Goal: Task Accomplishment & Management: Use online tool/utility

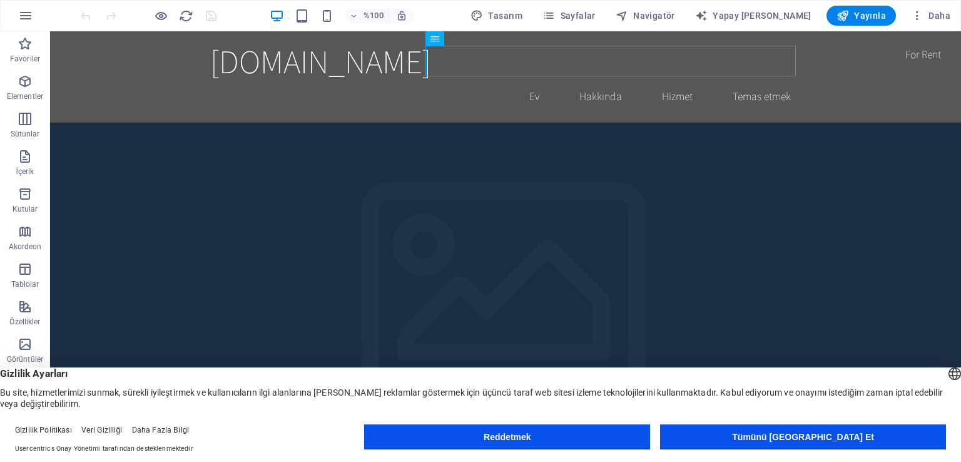
click at [735, 442] on button "Tümünü [GEOGRAPHIC_DATA] Et" at bounding box center [803, 436] width 286 height 25
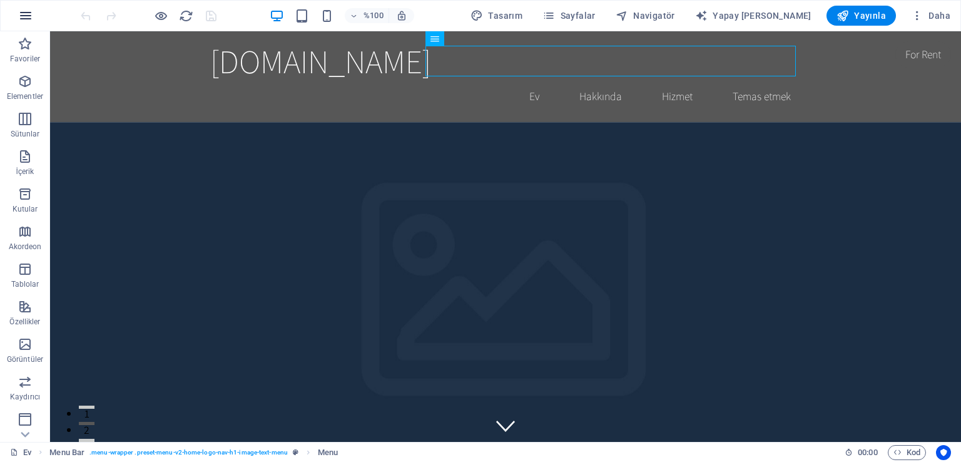
click at [21, 18] on icon "button" at bounding box center [25, 15] width 15 height 15
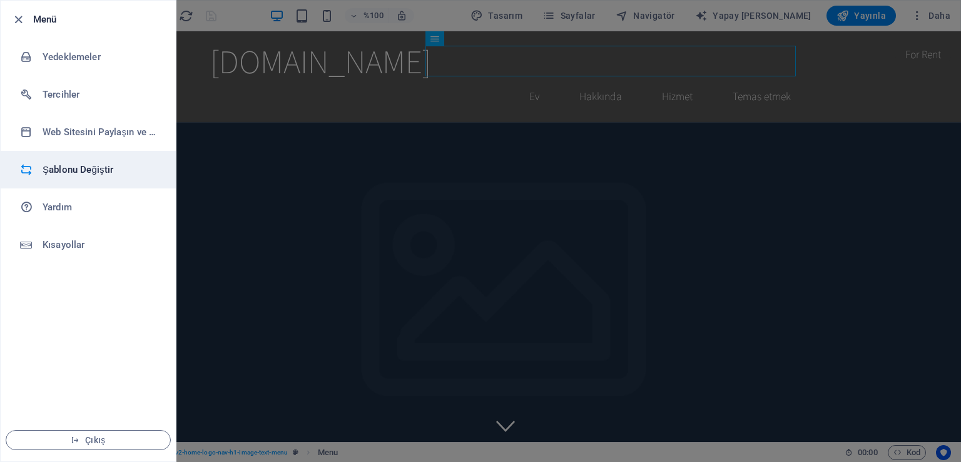
click at [100, 158] on li "Şablonu Değiştir" at bounding box center [88, 170] width 175 height 38
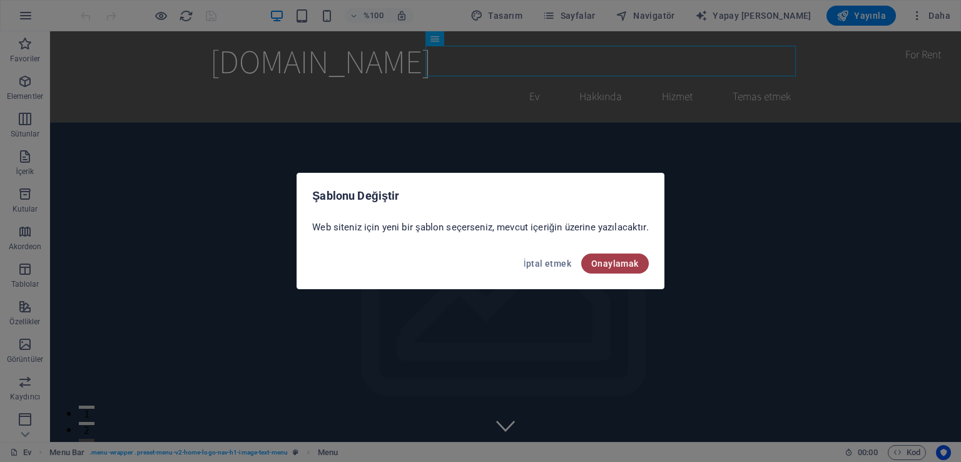
click at [618, 260] on font "Onaylamak" at bounding box center [615, 263] width 48 height 10
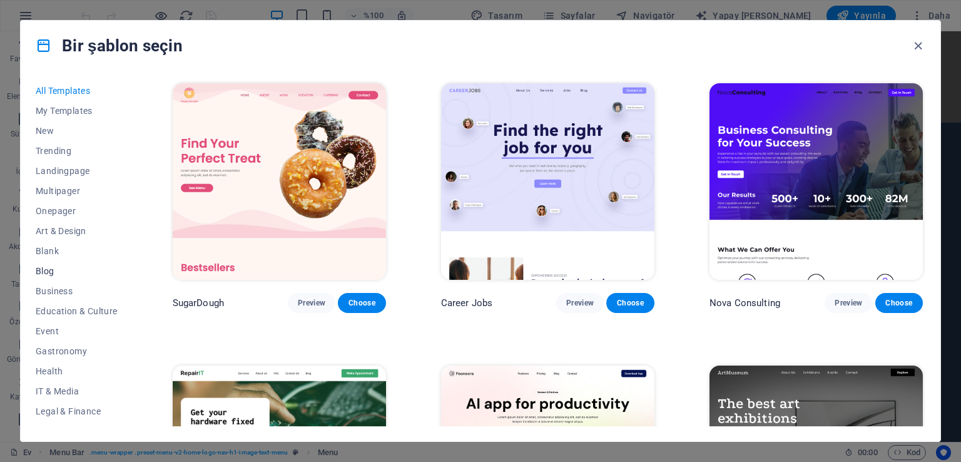
scroll to position [155, 0]
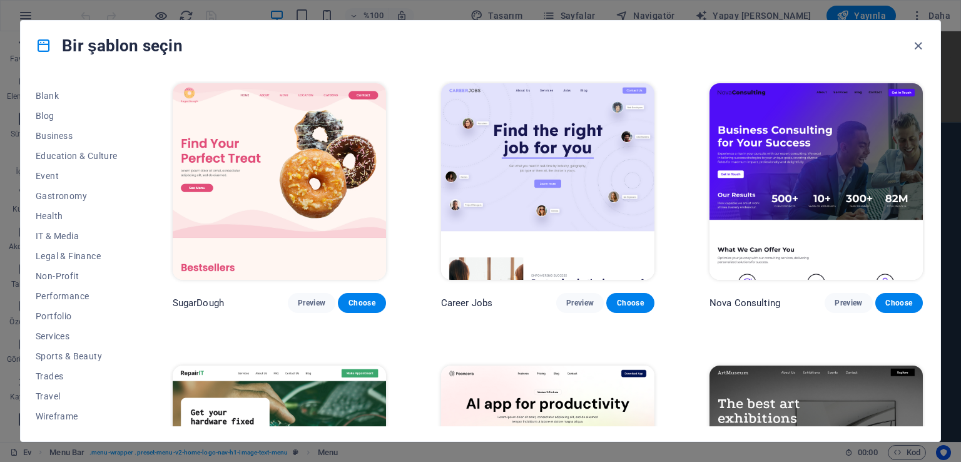
click at [0, 325] on div "Bir şablon seçin All Templates My Templates New Trending Landingpage Multipager…" at bounding box center [480, 231] width 961 height 462
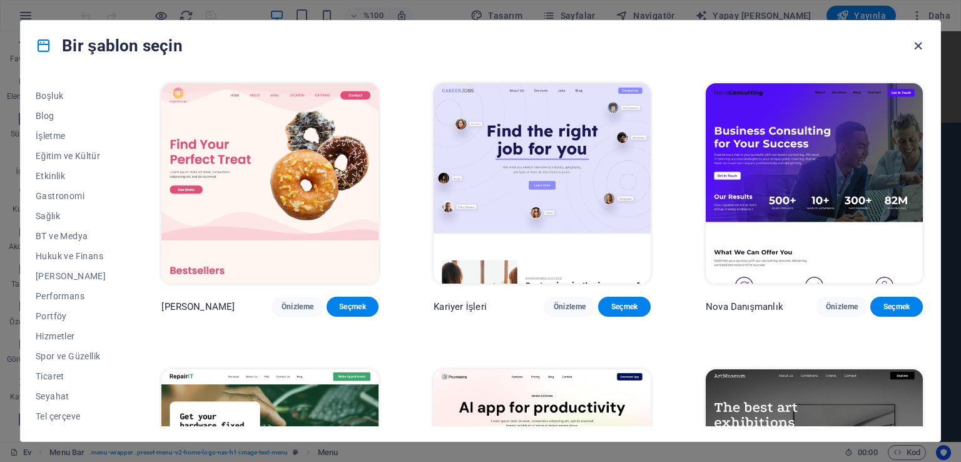
click at [916, 42] on icon "button" at bounding box center [918, 46] width 14 height 14
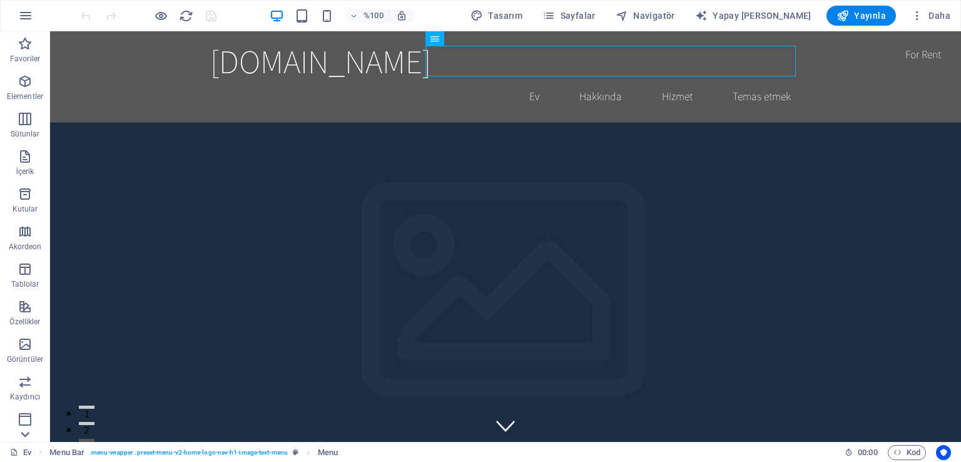
click at [26, 437] on icon at bounding box center [25, 434] width 18 height 18
click at [26, 437] on span "Koleksiyonlar" at bounding box center [25, 424] width 50 height 30
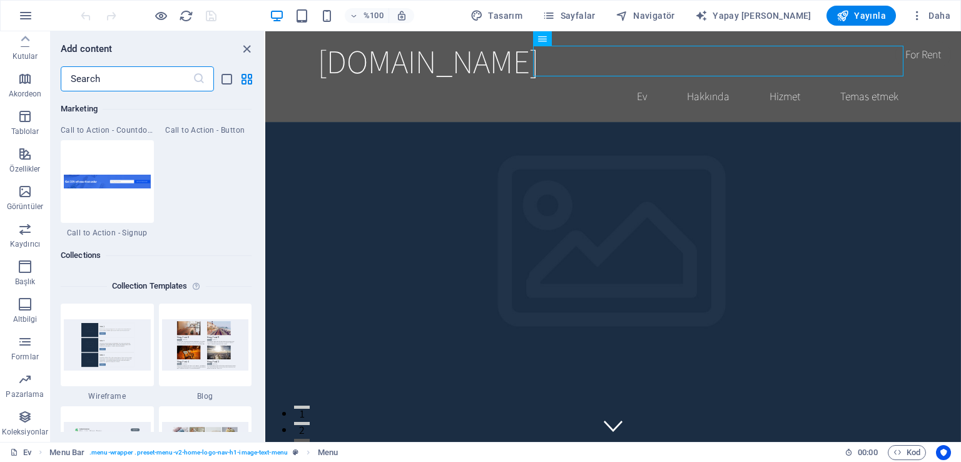
scroll to position [11454, 0]
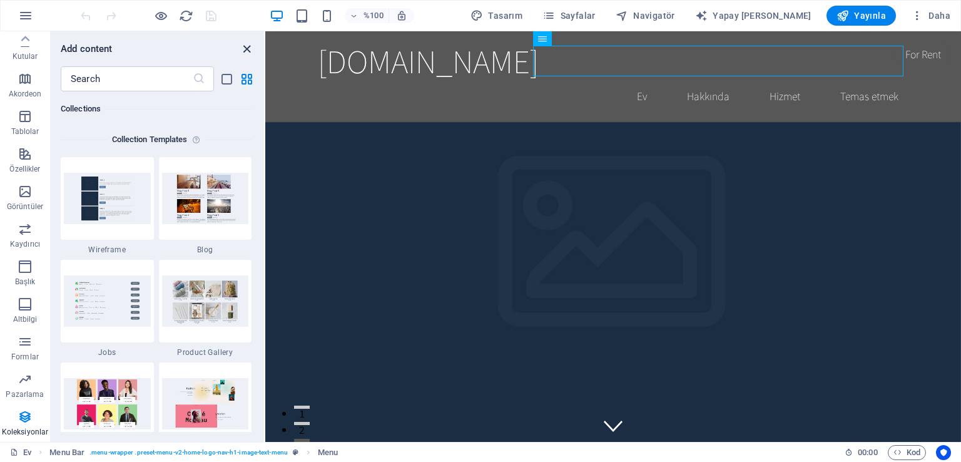
click at [247, 54] on icon "close panel" at bounding box center [247, 49] width 14 height 14
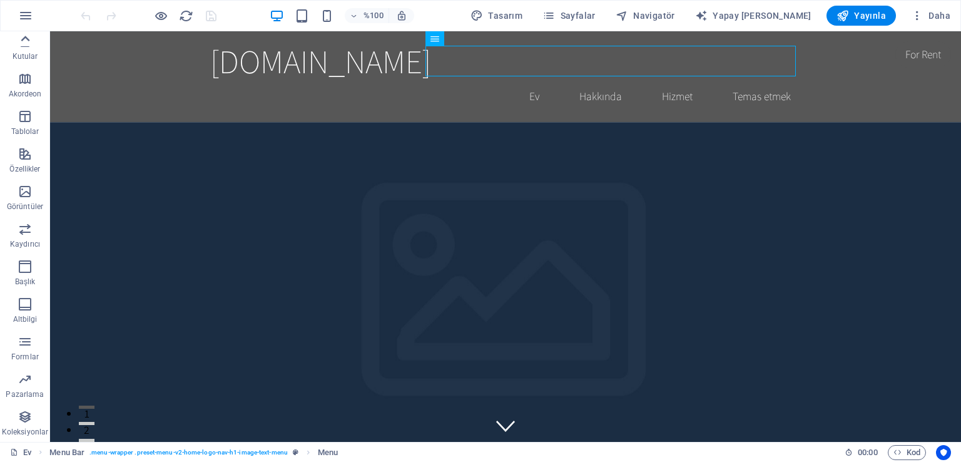
click at [26, 43] on icon at bounding box center [25, 39] width 18 height 18
click at [931, 18] on font "Daha" at bounding box center [940, 16] width 22 height 10
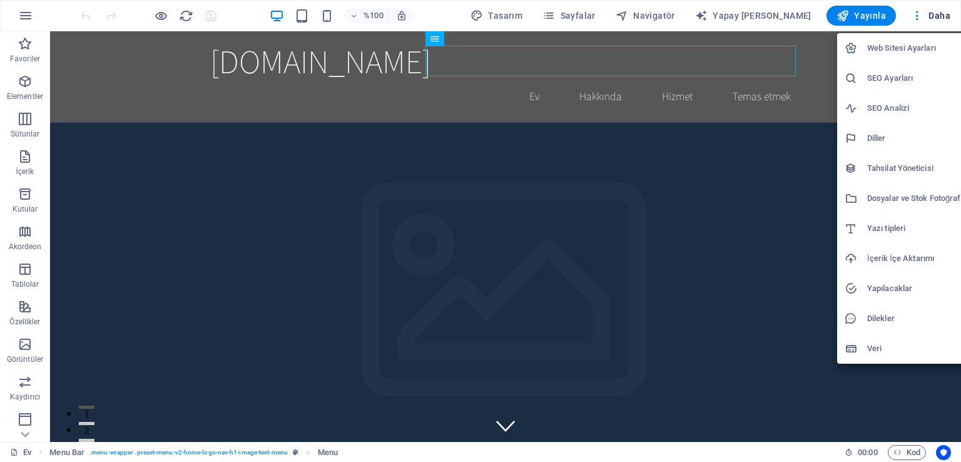
click at [909, 44] on font "Web Sitesi Ayarları" at bounding box center [901, 47] width 69 height 9
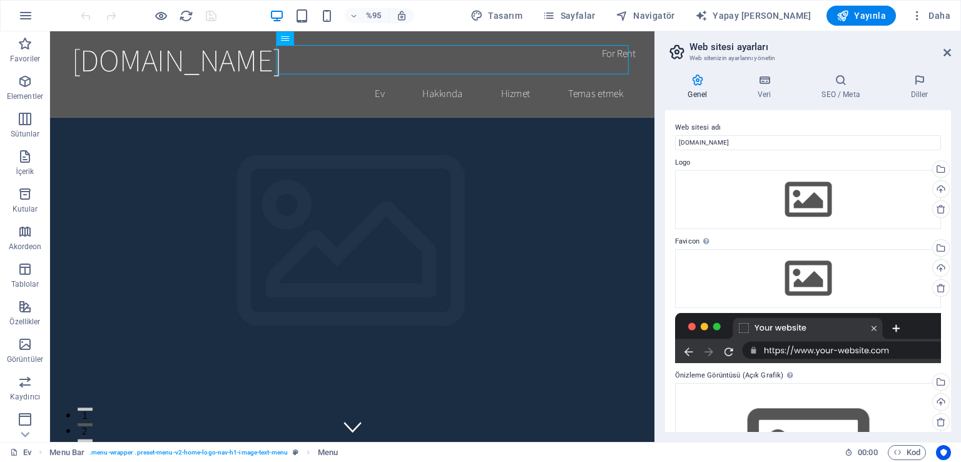
click at [952, 48] on aside "Web sitesi ayarları Web sitenizin ayarlarını yönetin Genel Veri SEO / Meta [PER…" at bounding box center [807, 236] width 307 height 410
click at [949, 50] on icon at bounding box center [948, 53] width 8 height 10
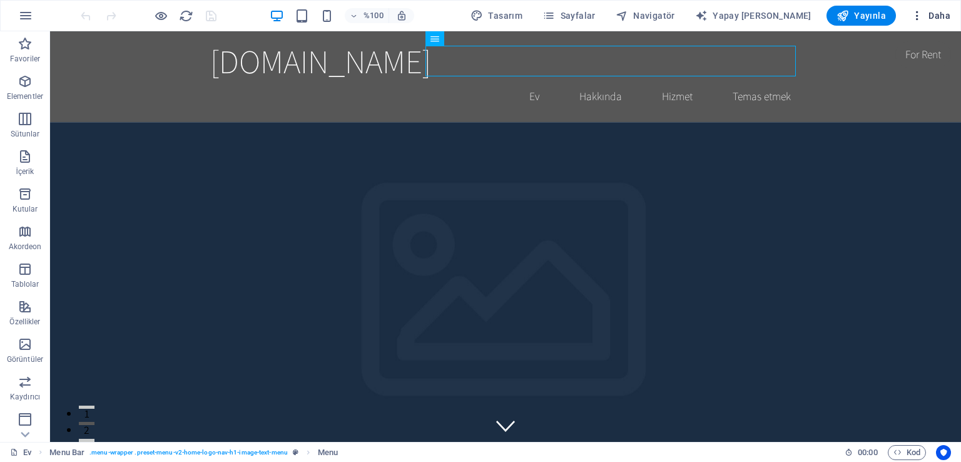
click at [940, 23] on button "Daha" at bounding box center [930, 16] width 49 height 20
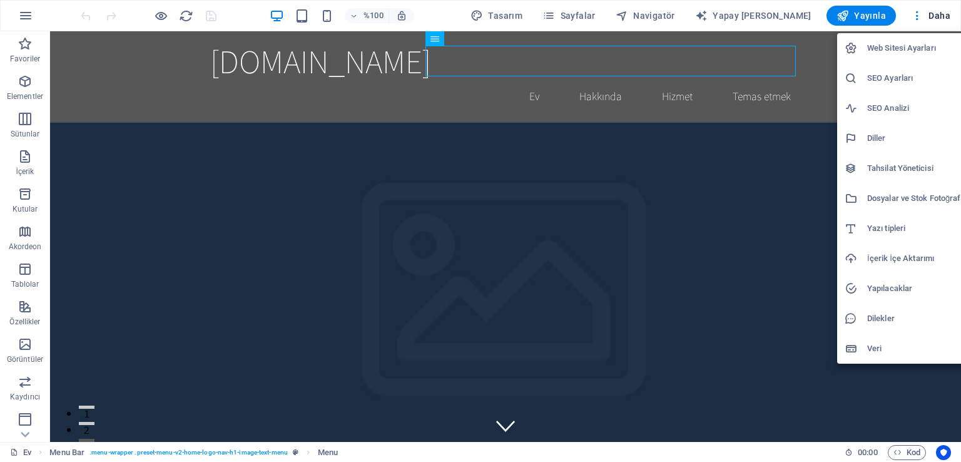
click at [923, 249] on li "İçerik İçe Aktarımı" at bounding box center [907, 258] width 141 height 30
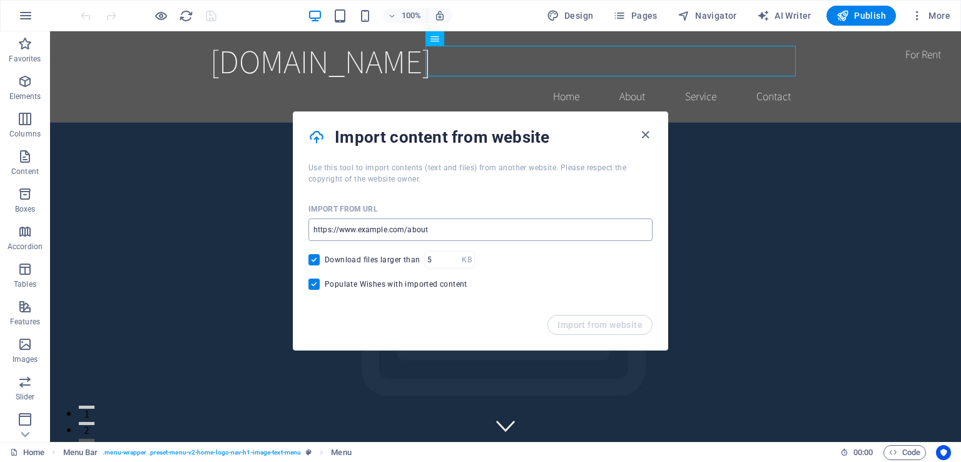
click at [493, 223] on input "url" at bounding box center [480, 229] width 344 height 23
type input "[URL][DOMAIN_NAME]"
click at [611, 315] on button "Import from website" at bounding box center [599, 325] width 105 height 20
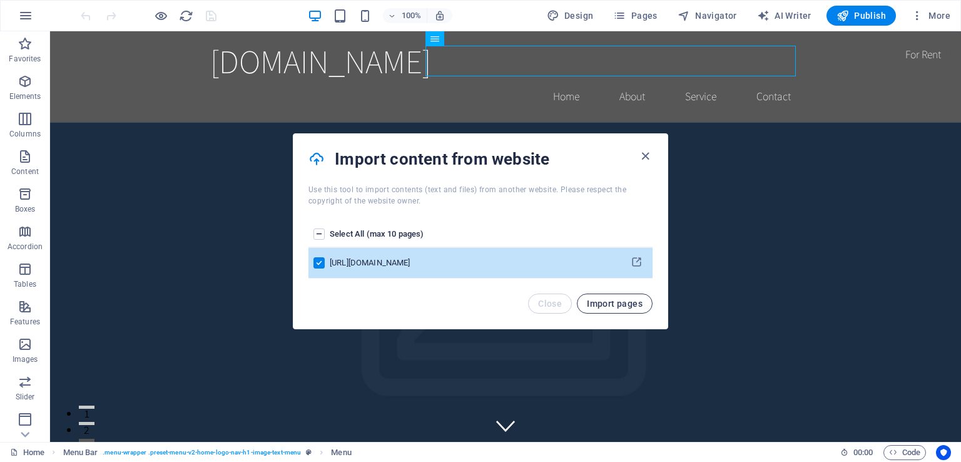
click at [618, 293] on button "Import pages" at bounding box center [615, 303] width 76 height 20
